Goal: Task Accomplishment & Management: Use online tool/utility

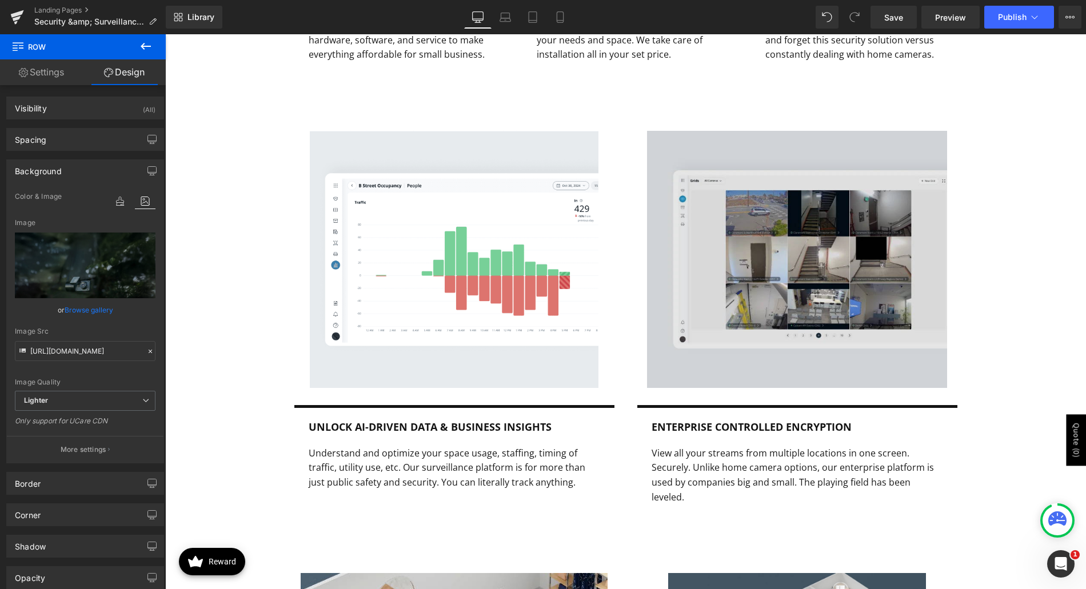
scroll to position [2172, 0]
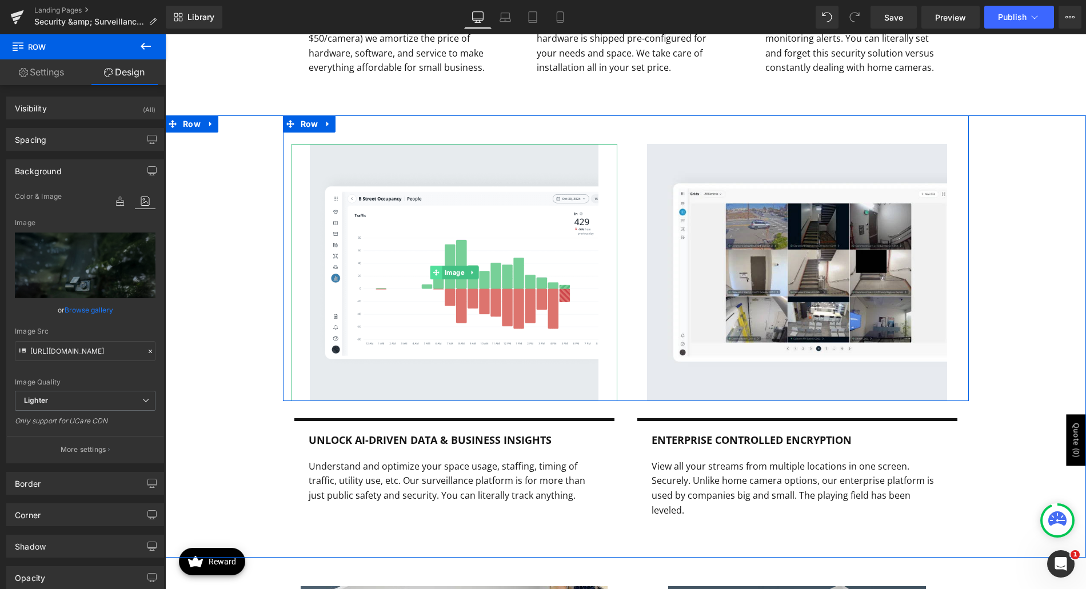
click at [386, 257] on img at bounding box center [454, 272] width 289 height 257
click at [442, 266] on span "Image" at bounding box center [454, 273] width 25 height 14
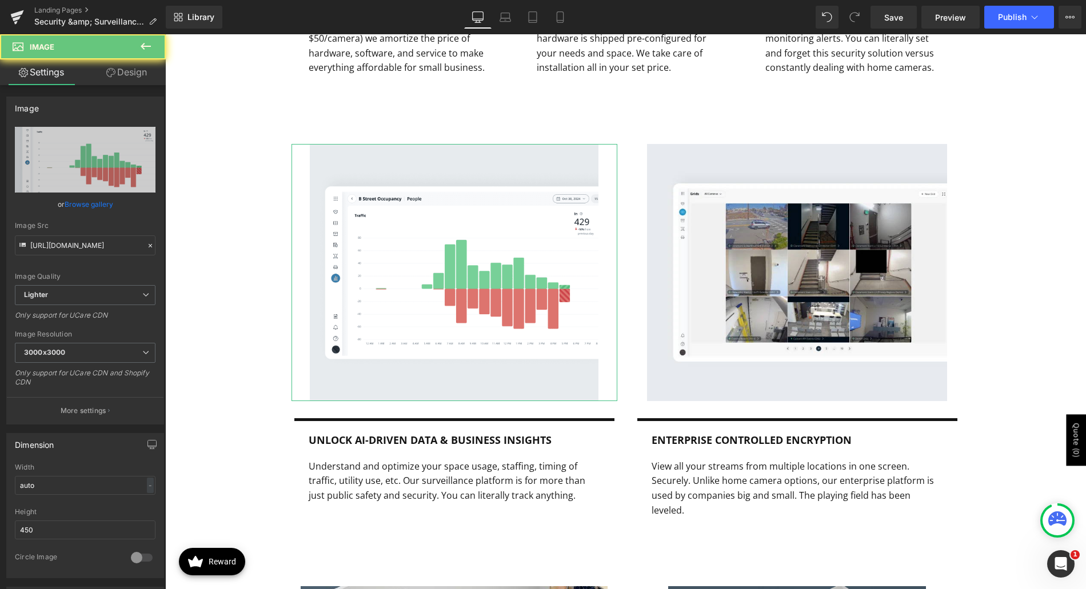
click at [0, 0] on icon "Replace Image" at bounding box center [0, 0] width 0 height 0
type input "C:\fakepath\azuga-fleet-management.webp"
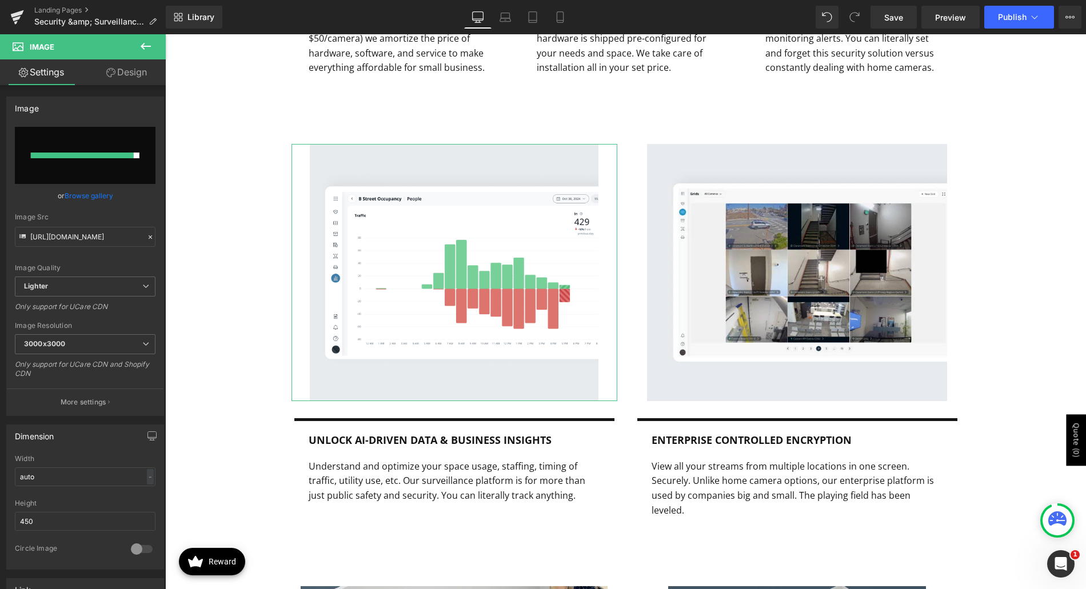
type input "[URL][DOMAIN_NAME]"
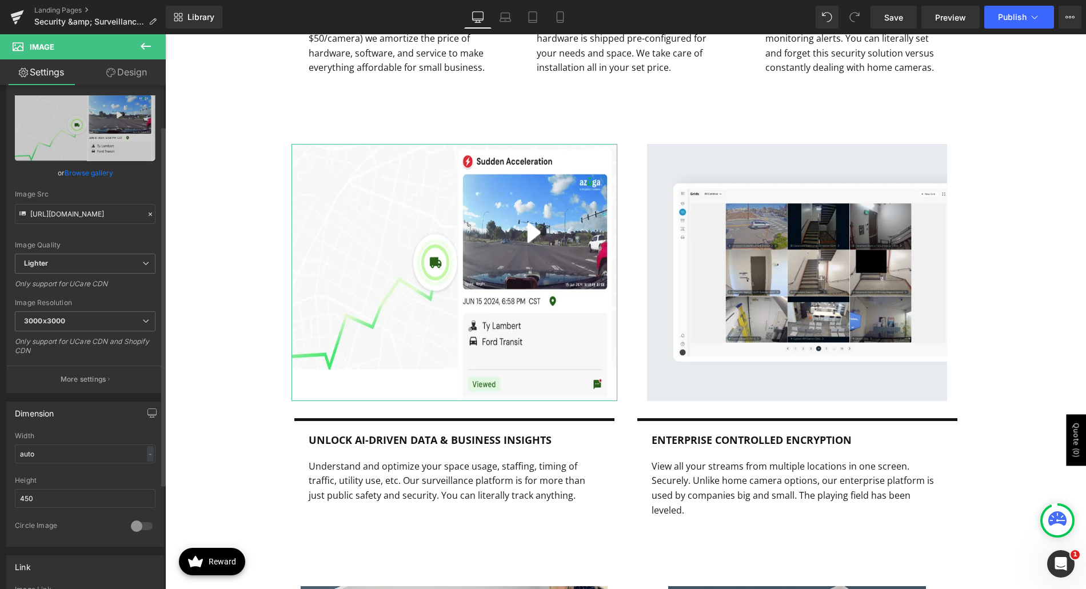
scroll to position [57, 0]
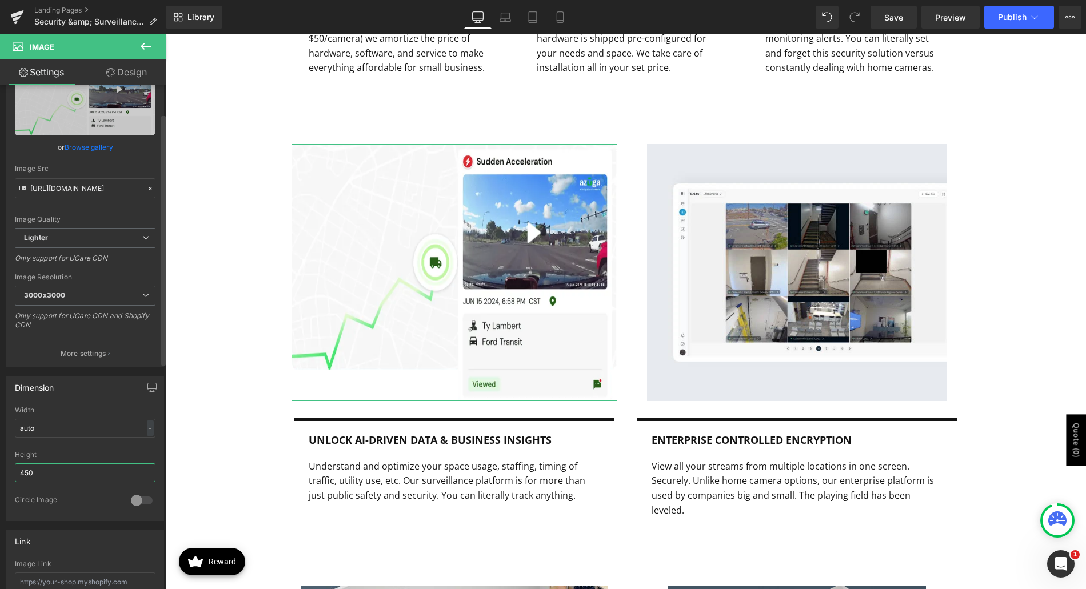
click at [106, 477] on input "450" at bounding box center [85, 472] width 141 height 19
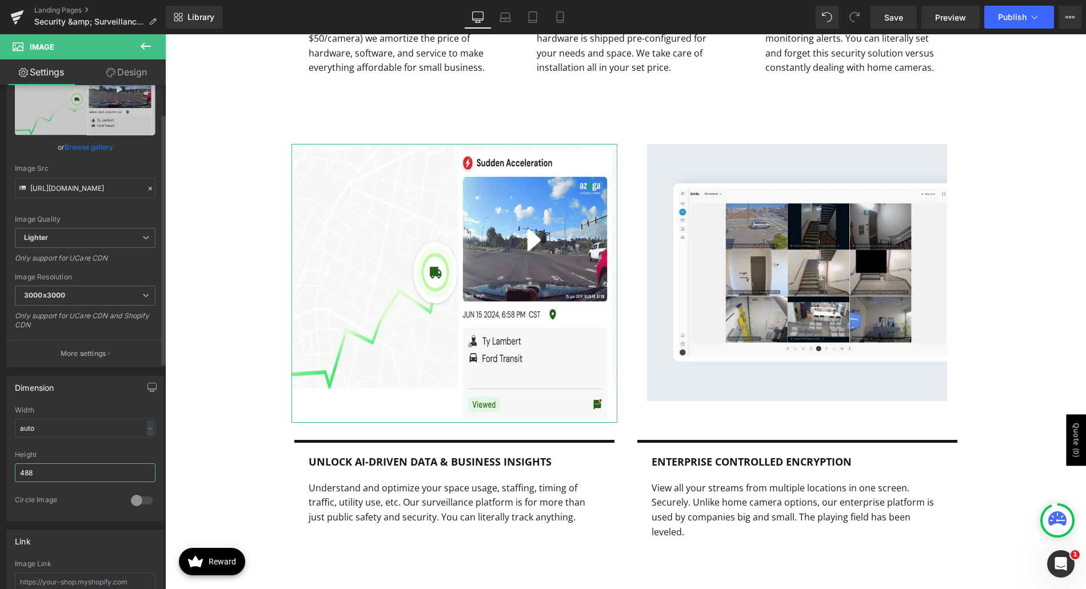
type input "488"
click at [106, 477] on input "488" at bounding box center [85, 472] width 141 height 19
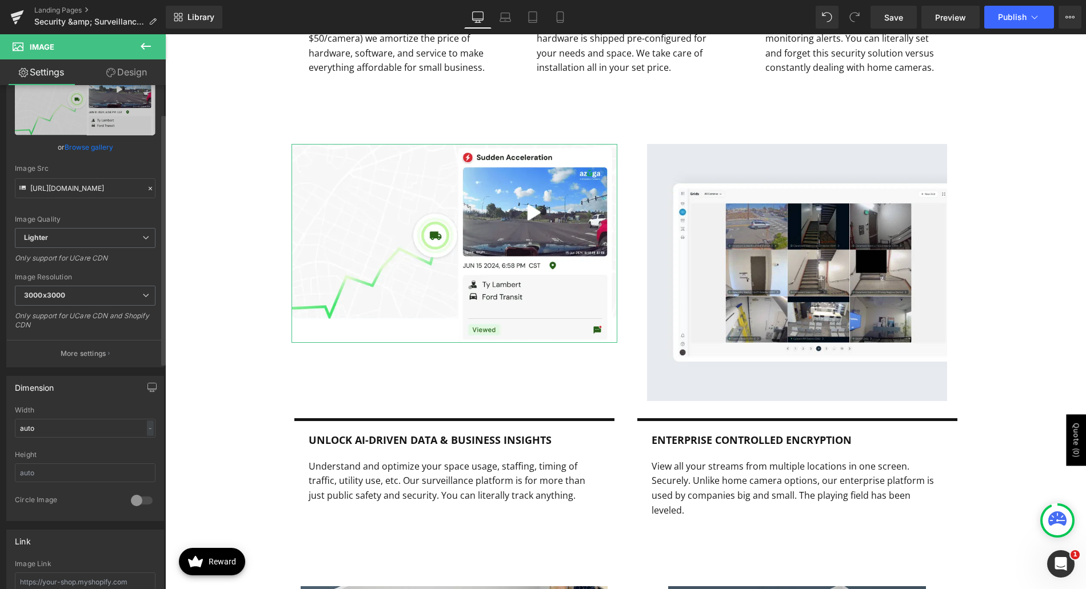
click at [95, 451] on div "Height" at bounding box center [85, 455] width 141 height 8
click at [896, 14] on span "Save" at bounding box center [893, 17] width 19 height 12
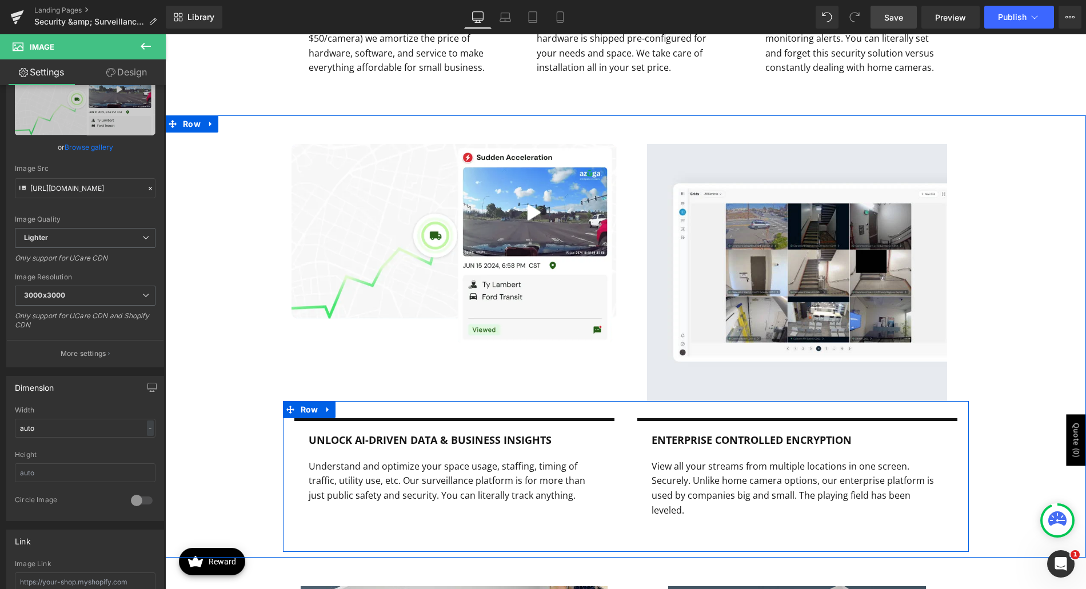
drag, startPoint x: 630, startPoint y: 400, endPoint x: 1066, endPoint y: 374, distance: 436.3
click at [630, 401] on div "Unlock AI-Driven Data & Business Insights Text Block Understand and optimize yo…" at bounding box center [626, 476] width 686 height 151
click at [242, 459] on div "Image Image Row Unlock AI-Driven Data & Business Insights Text Block Understand…" at bounding box center [625, 333] width 921 height 437
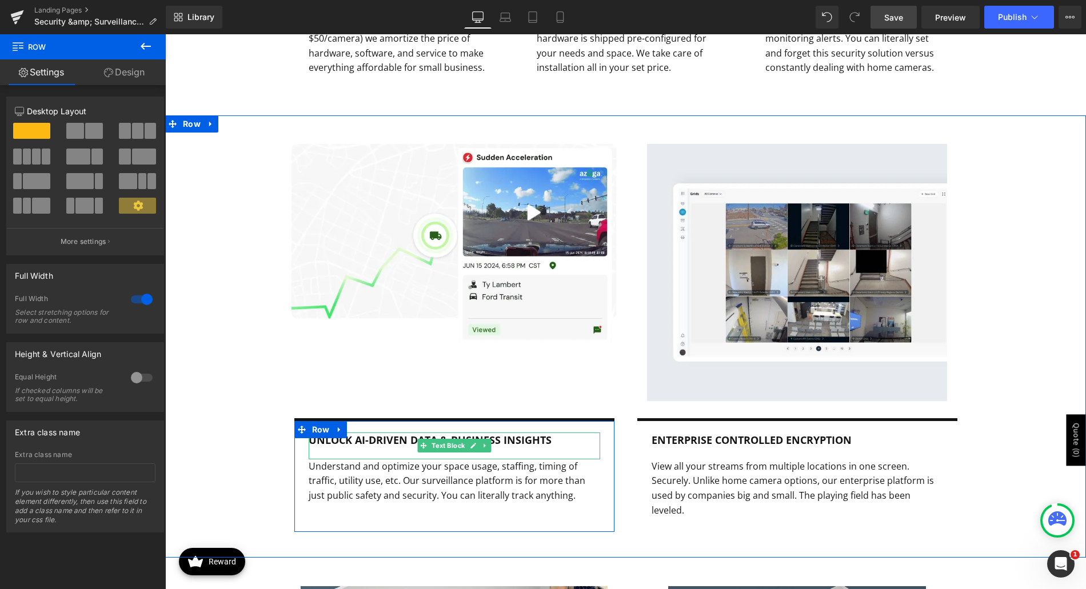
drag, startPoint x: 494, startPoint y: 422, endPoint x: 204, endPoint y: 469, distance: 293.5
click at [494, 433] on b "Unlock AI-Driven Data & Business Insights" at bounding box center [430, 440] width 243 height 14
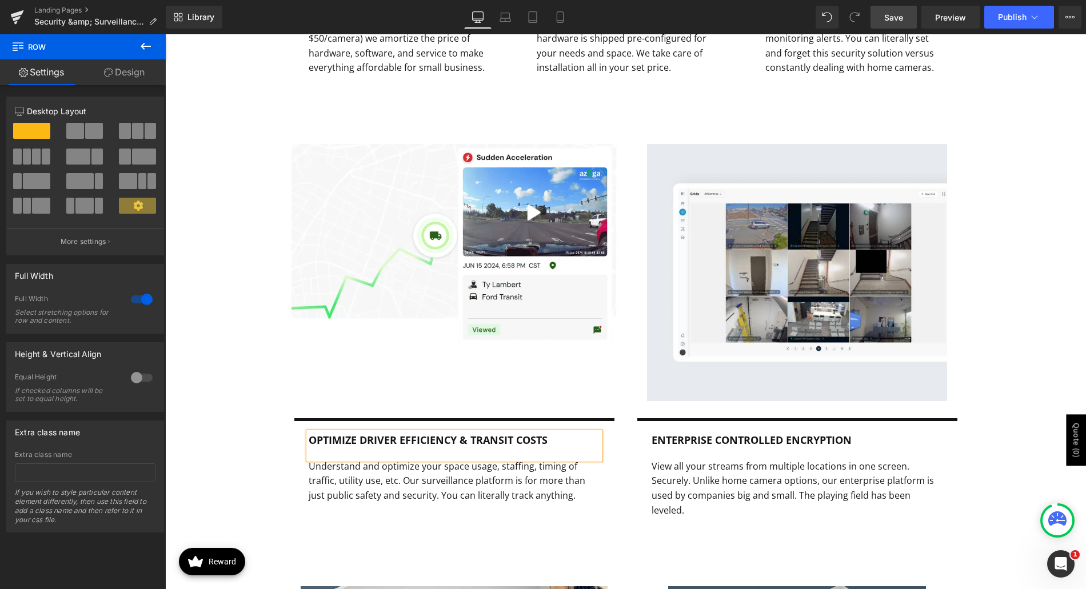
click at [346, 471] on p "Understand and optimize your space usage, staffing, timing of traffic, utility …" at bounding box center [454, 481] width 291 height 44
click at [365, 466] on p "Understand and optimize your space usage, staffing, timing of traffic, utility …" at bounding box center [454, 481] width 291 height 44
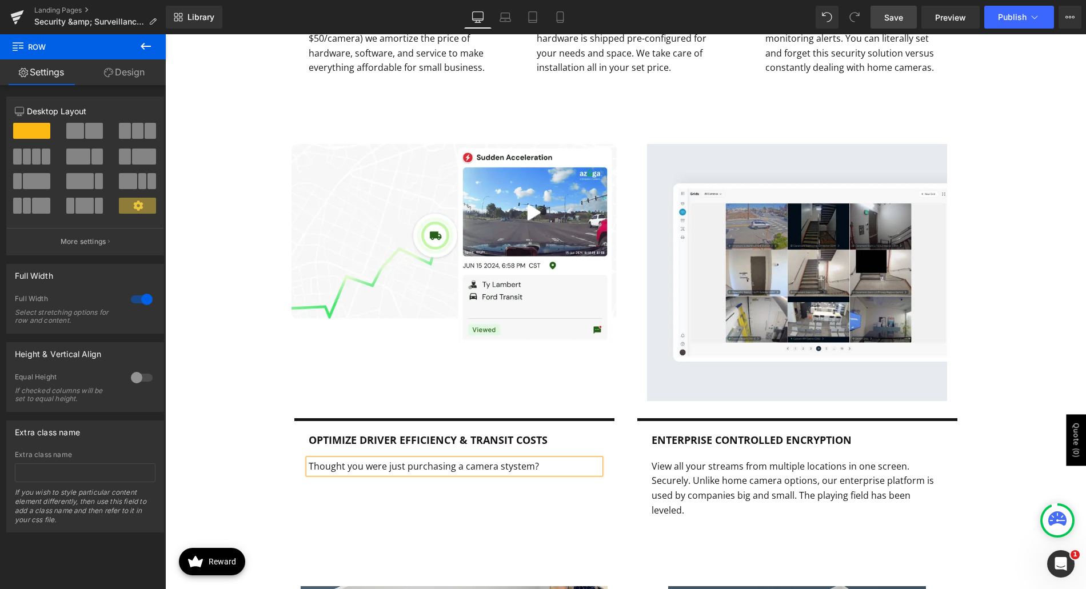
click at [499, 459] on p "Thought you were just purchasing a camera stystem?" at bounding box center [454, 466] width 291 height 15
click at [538, 459] on p "Thought you were just purchasing a camera system?" at bounding box center [454, 466] width 291 height 15
click at [564, 459] on p "Thought you were just purchasing a camera system? Built on years of investment …" at bounding box center [454, 473] width 291 height 29
drag, startPoint x: 469, startPoint y: 465, endPoint x: 484, endPoint y: 463, distance: 15.0
click at [484, 463] on p "Thought you were just purchasing a camera system? Built on top of years of inve…" at bounding box center [454, 473] width 291 height 29
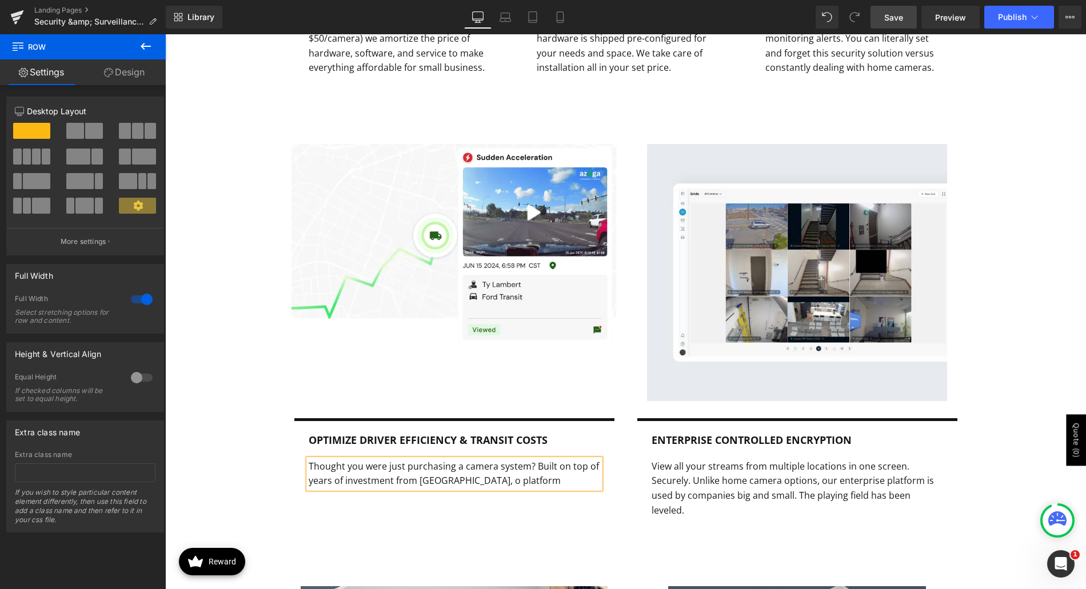
click at [431, 489] on p "Thought you were just purchasing a camera system? Built on top of years of inve…" at bounding box center [454, 473] width 291 height 29
click at [444, 517] on div "optimize driver efficiency & transit costs Text Block Thought you were just pur…" at bounding box center [454, 467] width 320 height 99
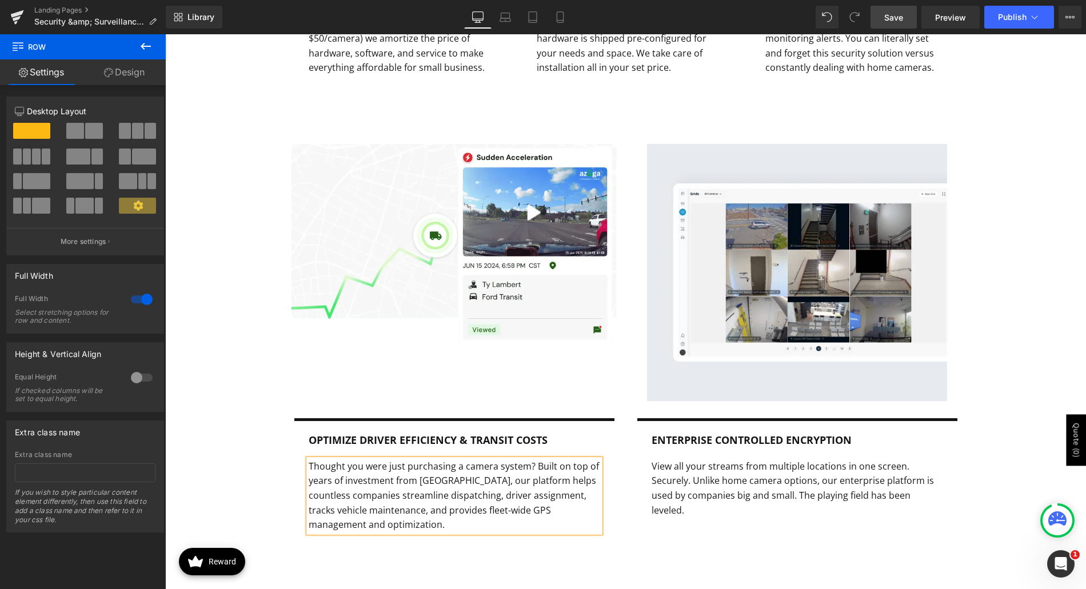
click at [584, 495] on p "Thought you were just purchasing a camera system? Built on top of years of inve…" at bounding box center [454, 495] width 291 height 73
click at [567, 497] on p "Thought you were just purchasing a camera system? Built on top of years of inve…" at bounding box center [454, 495] width 291 height 73
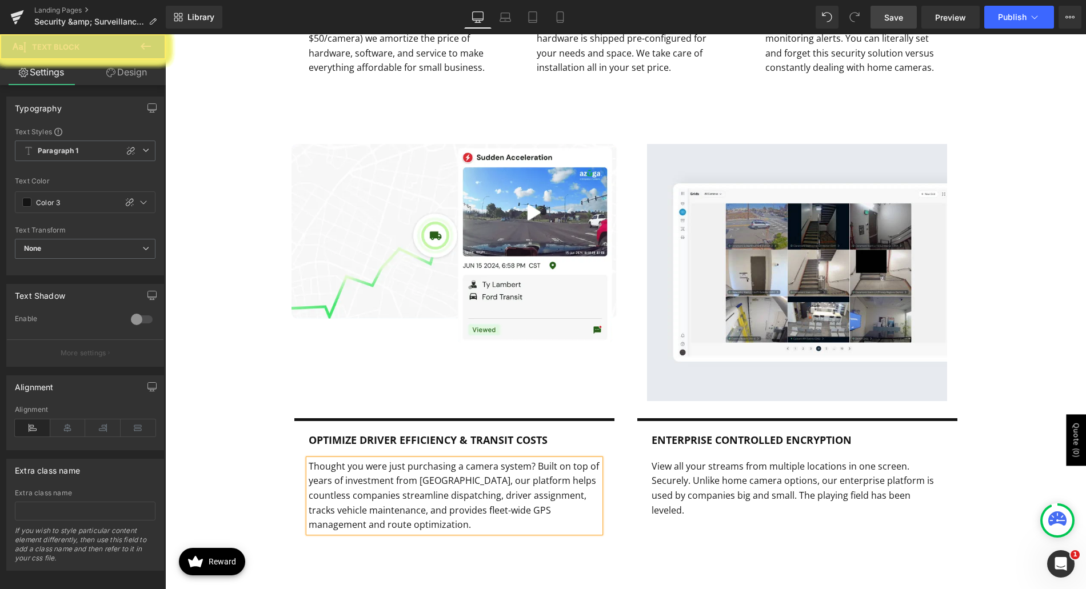
click at [896, 19] on span "Save" at bounding box center [893, 17] width 19 height 12
